Goal: Check status: Check status

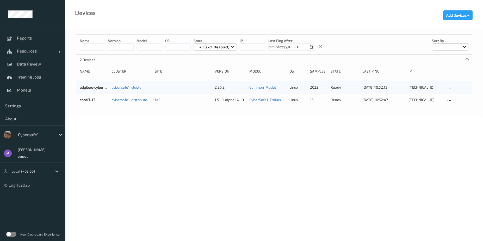
click at [14, 233] on label at bounding box center [11, 234] width 10 height 5
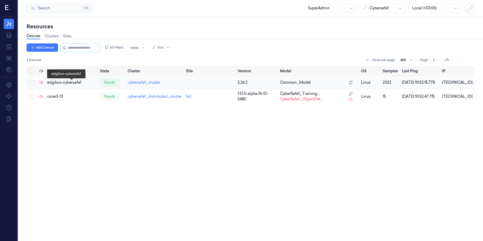
click at [57, 84] on div "edgibox-cybersafe1" at bounding box center [71, 82] width 49 height 5
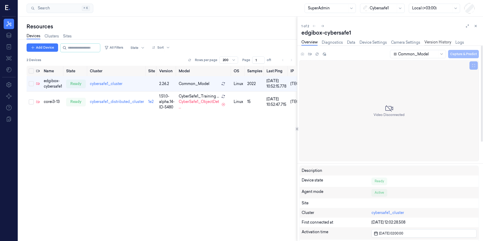
click at [429, 42] on link "Version History" at bounding box center [437, 43] width 27 height 6
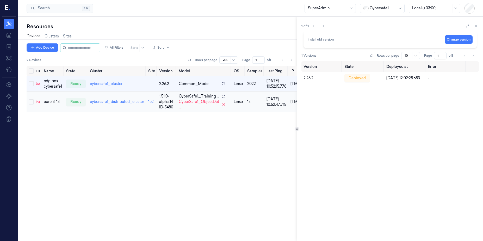
click at [36, 103] on td at bounding box center [38, 102] width 8 height 21
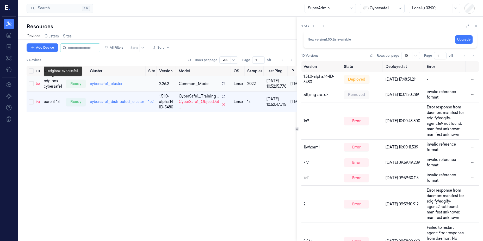
click at [52, 79] on div "edgibox-cybersafe1" at bounding box center [53, 83] width 18 height 11
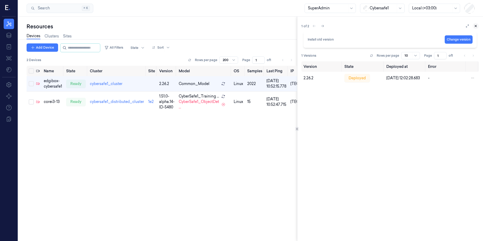
click at [479, 26] on button at bounding box center [476, 26] width 6 height 6
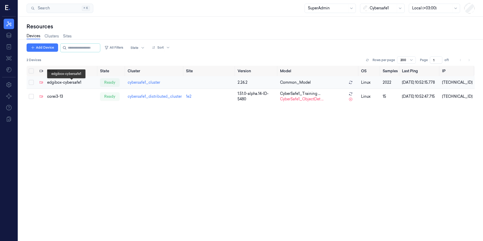
click at [79, 83] on div "edgibox-cybersafe1" at bounding box center [71, 82] width 49 height 5
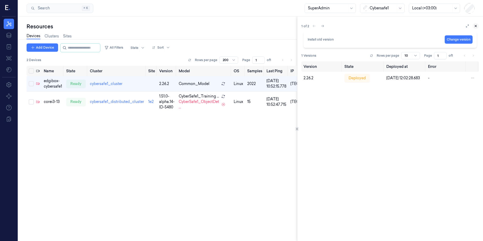
click at [475, 24] on button at bounding box center [476, 26] width 6 height 6
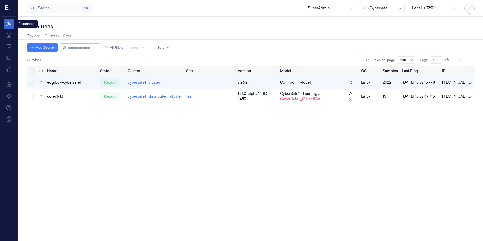
click at [11, 24] on icon at bounding box center [9, 24] width 6 height 6
click at [53, 83] on div "edgibox-cybersafe1" at bounding box center [71, 82] width 49 height 5
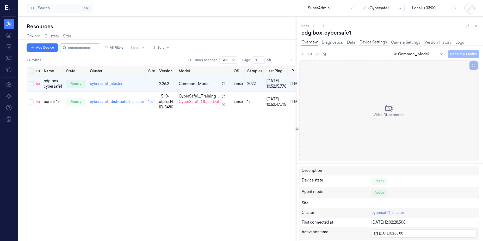
click at [370, 41] on link "Device Settings" at bounding box center [372, 43] width 27 height 6
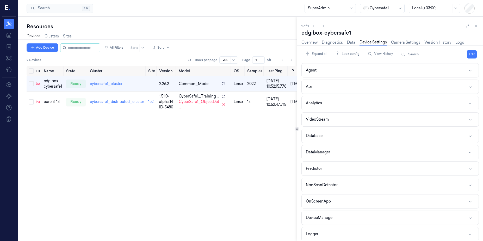
click at [433, 39] on div "Overview Diagnostics Data Device Settings Camera Settings Version History Logs" at bounding box center [382, 42] width 163 height 13
click at [434, 41] on link "Version History" at bounding box center [437, 43] width 27 height 6
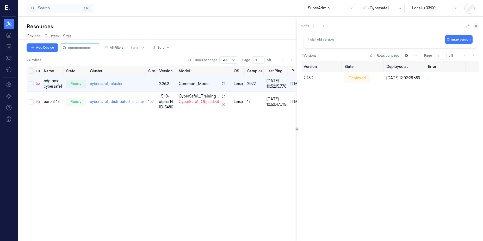
click at [474, 24] on icon at bounding box center [476, 26] width 4 height 4
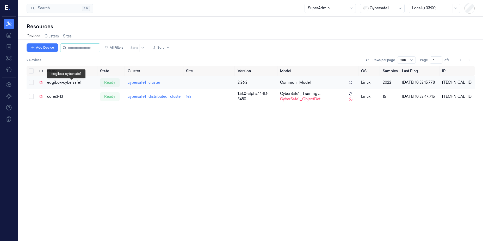
click at [60, 83] on div "edgibox-cybersafe1" at bounding box center [71, 82] width 49 height 5
